Goal: Task Accomplishment & Management: Manage account settings

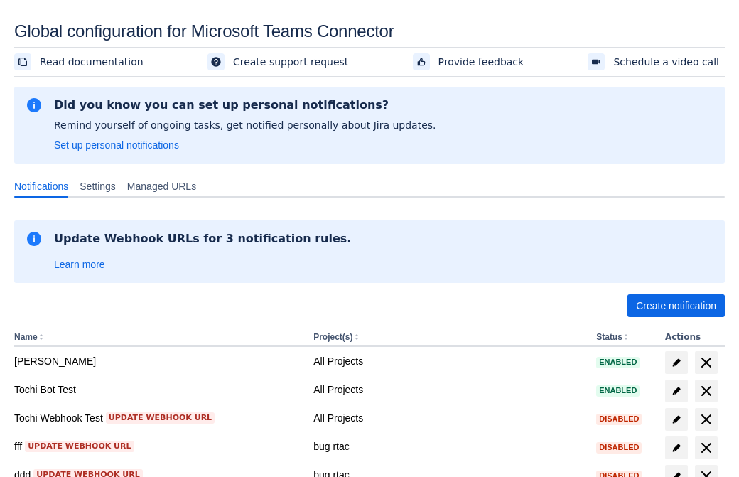
click at [676, 306] on span "Create notification" at bounding box center [676, 305] width 80 height 23
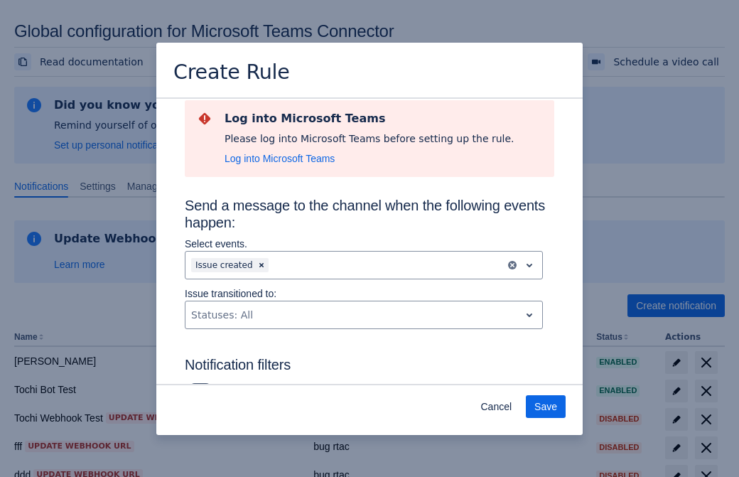
type input "RuleName-545726New Rule (44)"
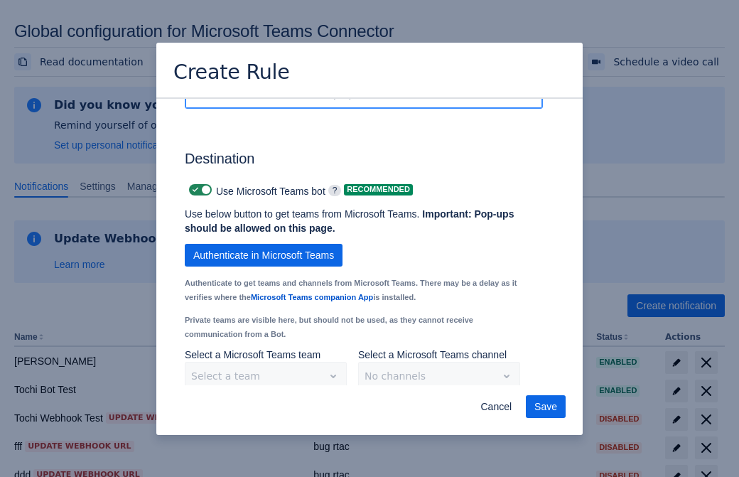
scroll to position [1165, 0]
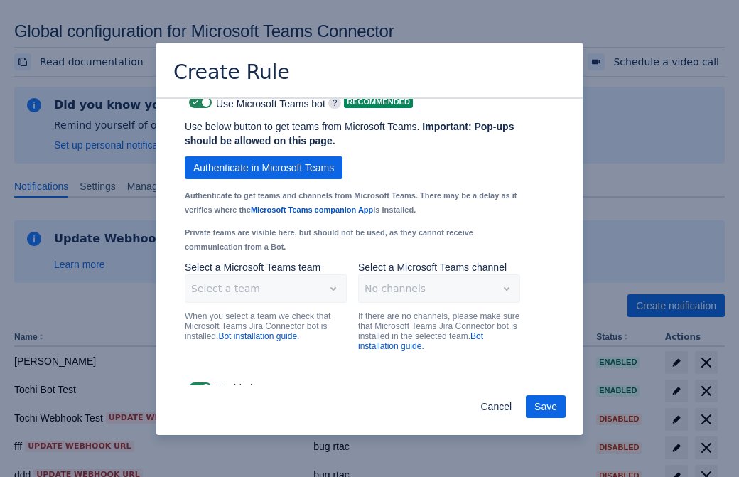
click at [264, 156] on span "Authenticate in Microsoft Teams" at bounding box center [263, 167] width 141 height 23
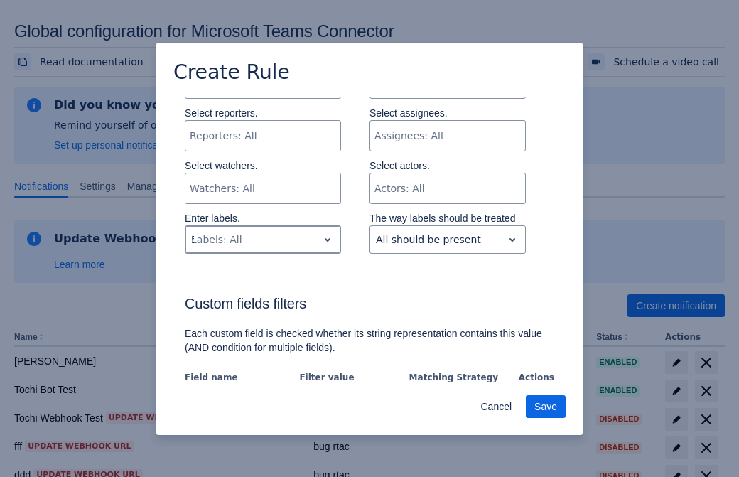
type input "545726_label"
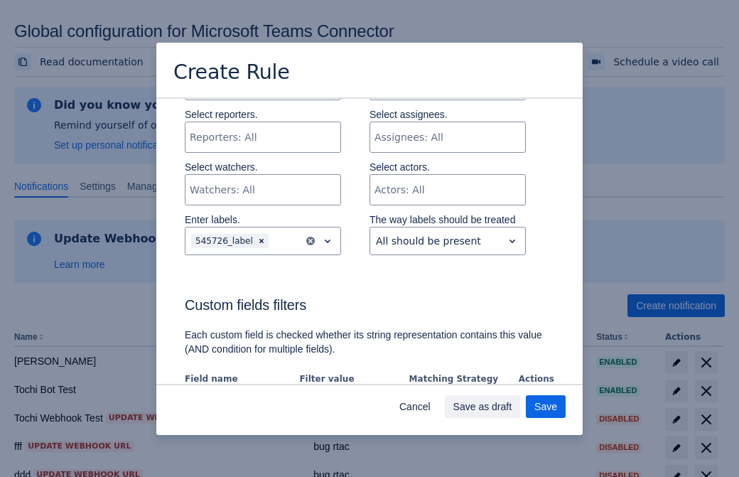
scroll to position [973, 0]
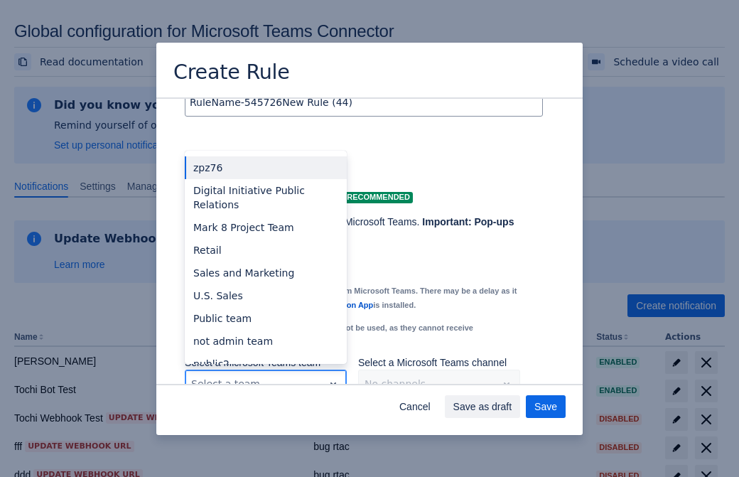
click at [265, 239] on div "Retail" at bounding box center [266, 250] width 162 height 23
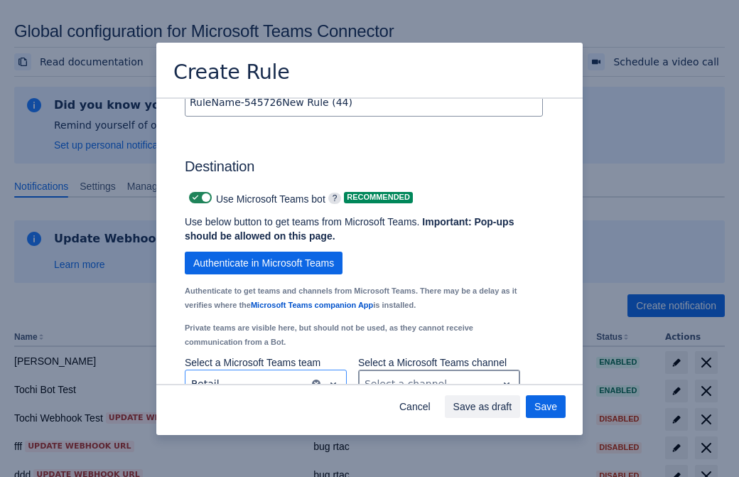
click at [439, 375] on div "Scrollable content" at bounding box center [428, 383] width 127 height 17
click at [546, 407] on span "Save" at bounding box center [546, 406] width 23 height 23
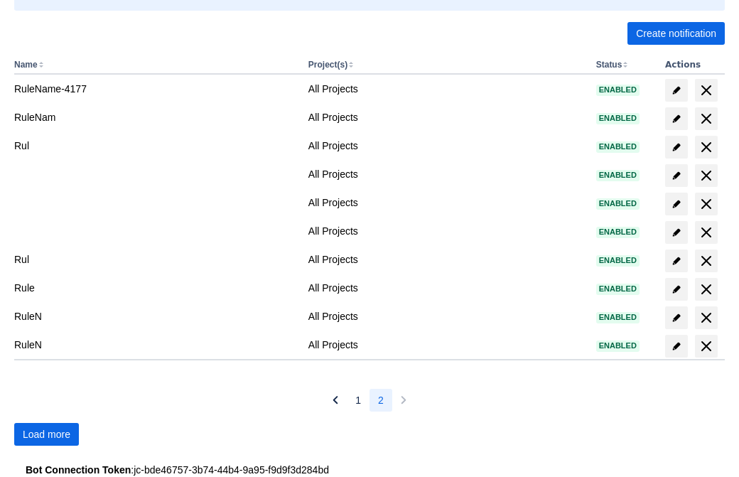
click at [46, 434] on span "Load more" at bounding box center [47, 434] width 48 height 23
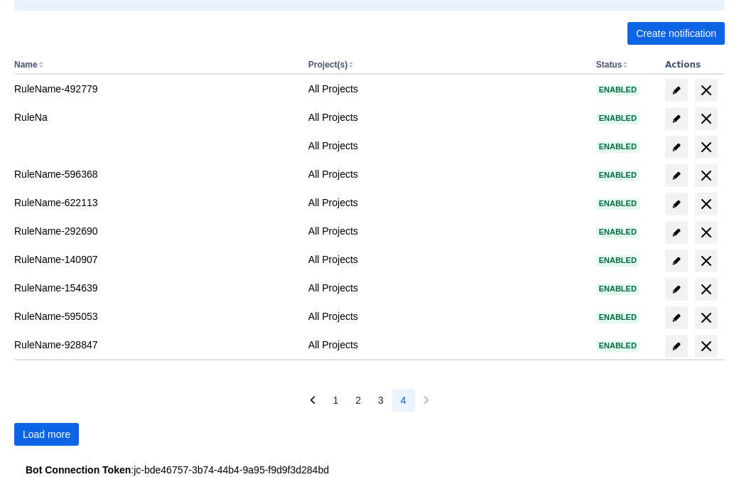
click at [46, 434] on span "Load more" at bounding box center [47, 434] width 48 height 23
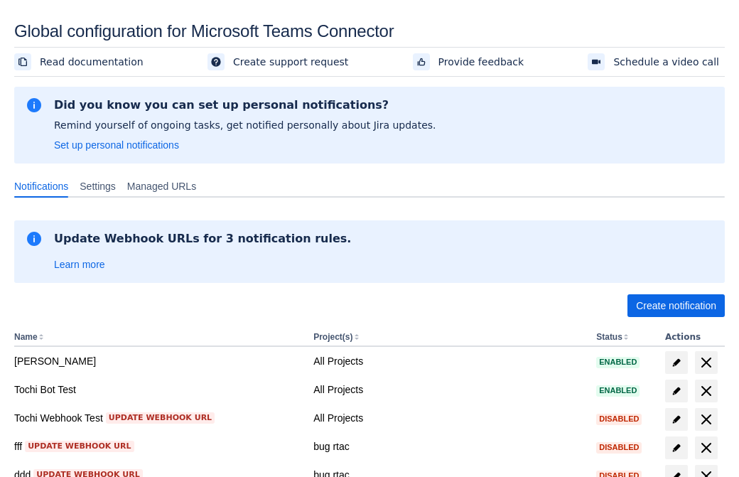
scroll to position [272, 0]
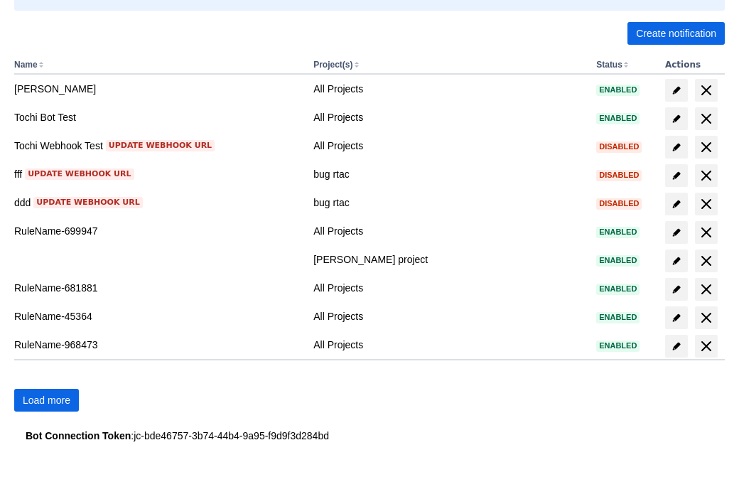
click at [46, 400] on span "Load more" at bounding box center [47, 400] width 48 height 23
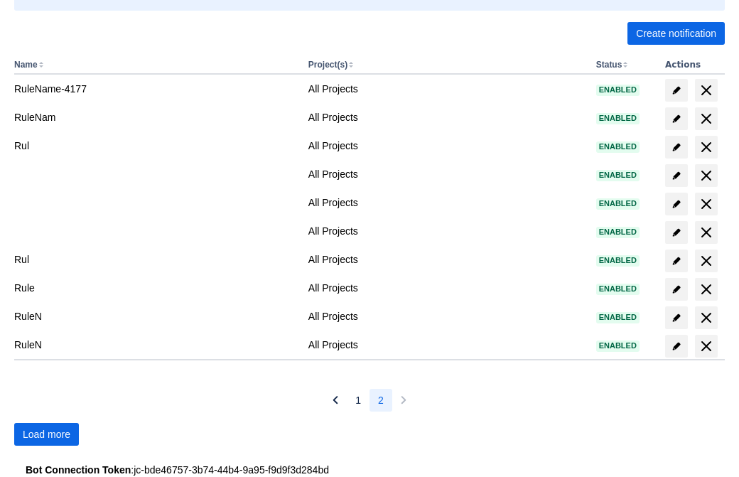
click at [46, 434] on span "Load more" at bounding box center [47, 434] width 48 height 23
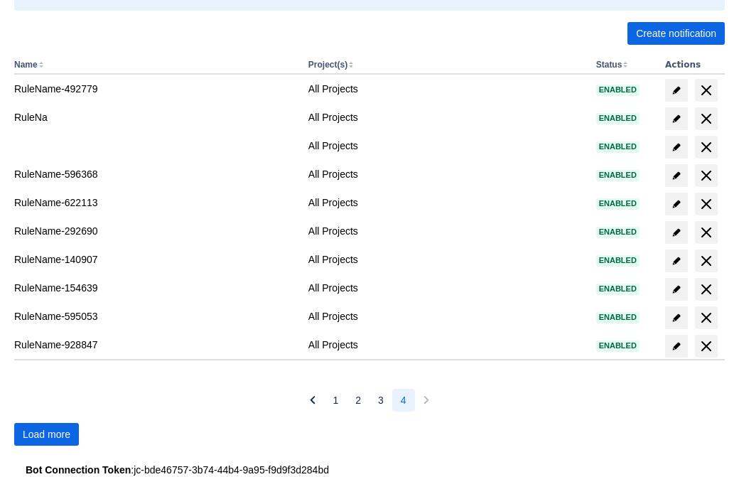
click at [46, 434] on span "Load more" at bounding box center [47, 434] width 48 height 23
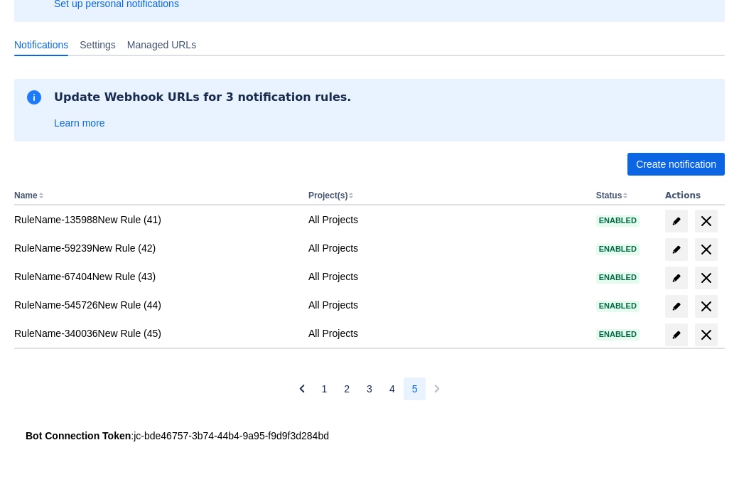
click at [706, 306] on span "delete" at bounding box center [706, 306] width 17 height 17
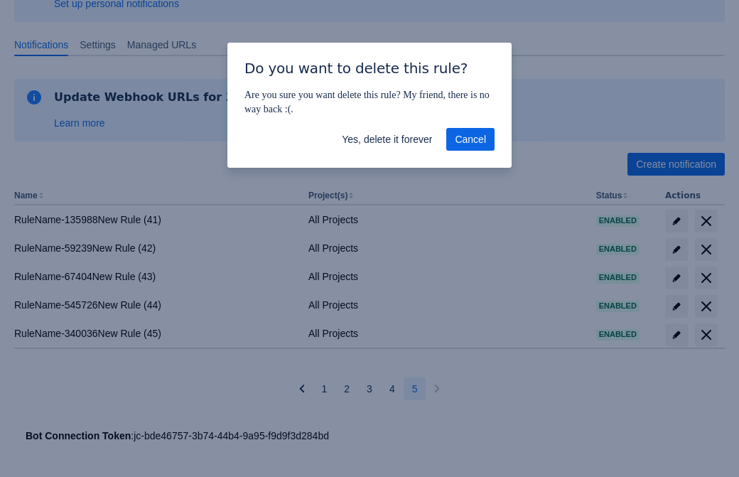
click at [387, 139] on span "Yes, delete it forever" at bounding box center [387, 139] width 90 height 23
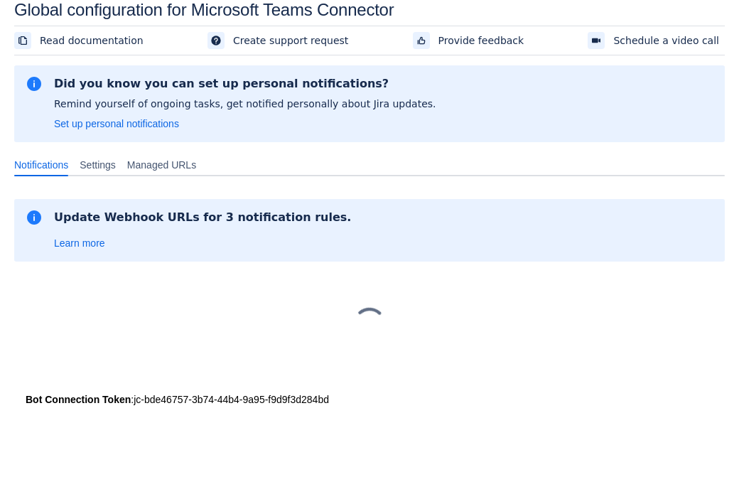
scroll to position [21, 0]
